Goal: Task Accomplishment & Management: Complete application form

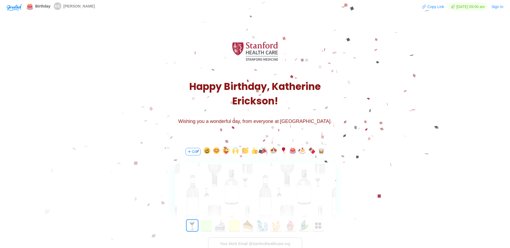
click at [266, 150] on button "button" at bounding box center [264, 151] width 6 height 9
click at [264, 150] on button "button" at bounding box center [264, 151] width 6 height 9
click at [254, 205] on input "text" at bounding box center [254, 203] width 121 height 11
type input "[PERSON_NAME]"
click at [248, 186] on img at bounding box center [251, 186] width 7 height 6
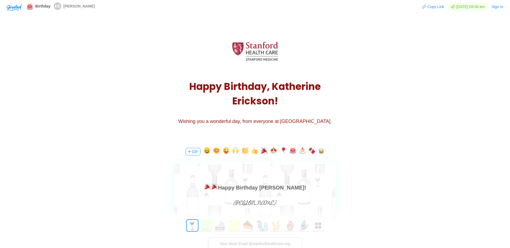
click at [282, 149] on button "button" at bounding box center [283, 151] width 6 height 9
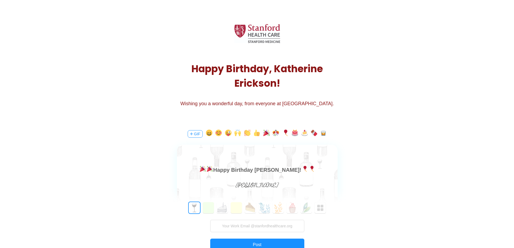
scroll to position [27, 0]
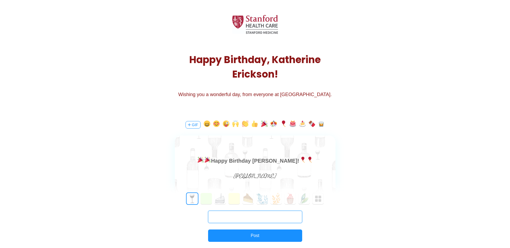
click at [267, 219] on input "text" at bounding box center [255, 217] width 94 height 12
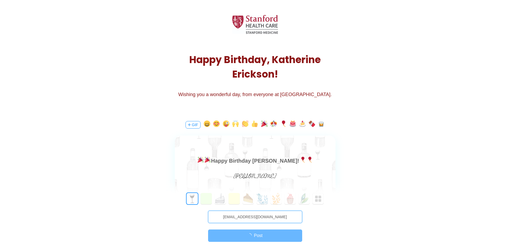
type input "[EMAIL_ADDRESS][DOMAIN_NAME]"
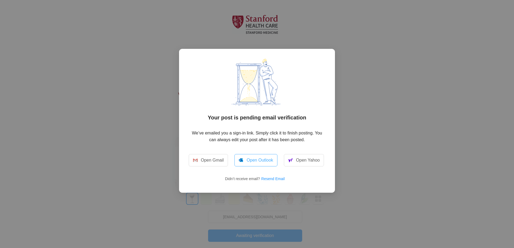
click at [254, 162] on link "Open Outlook" at bounding box center [255, 160] width 43 height 12
